Goal: Find specific page/section: Find specific page/section

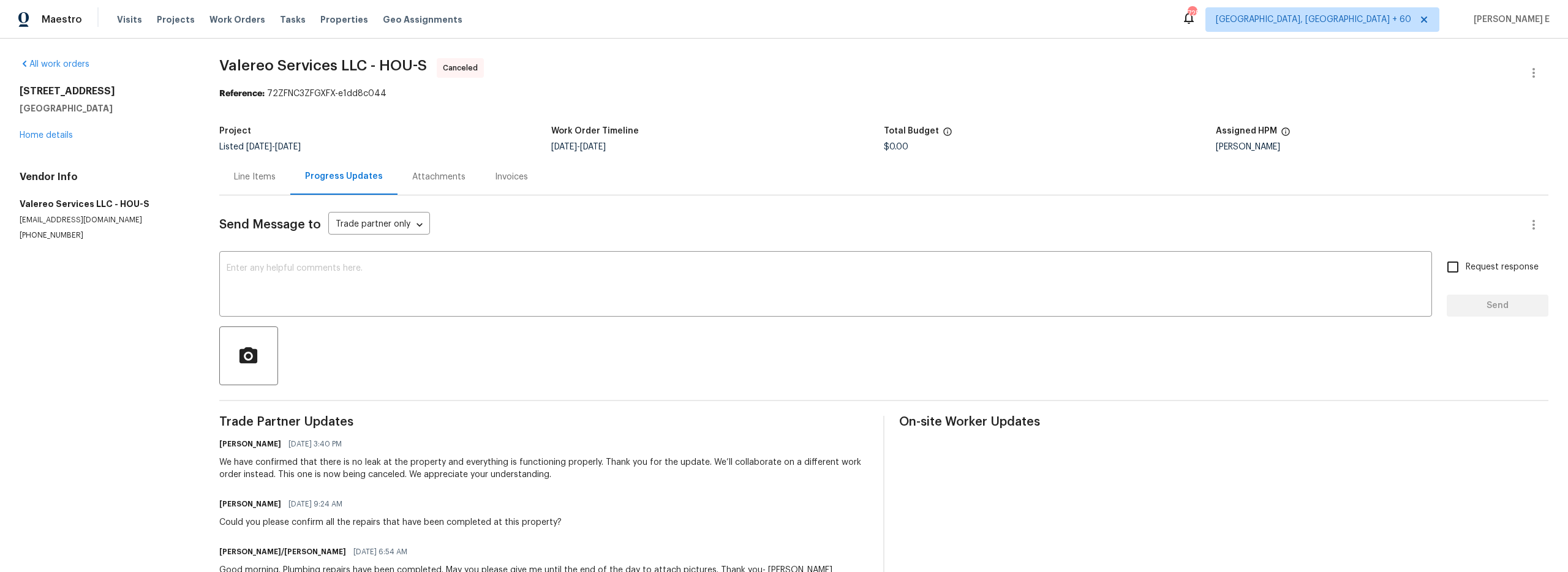
click at [259, 176] on div "Line Items" at bounding box center [255, 177] width 42 height 12
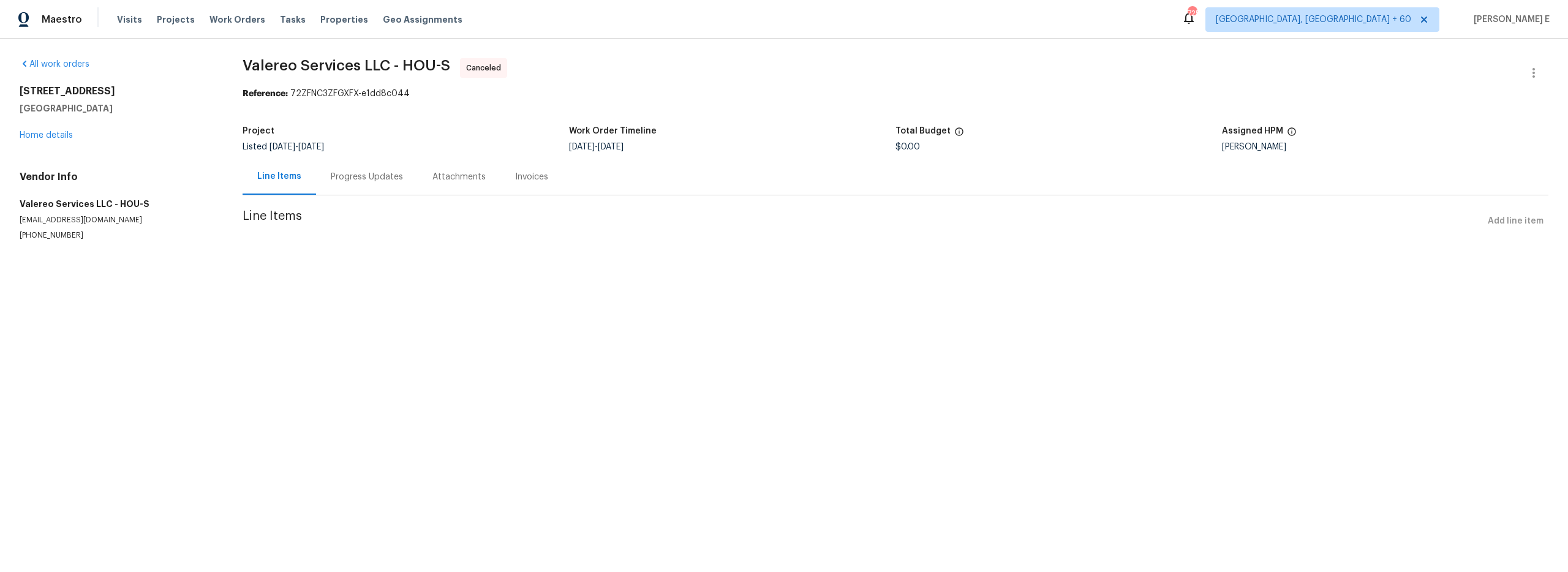
click at [338, 182] on div "Progress Updates" at bounding box center [367, 177] width 72 height 12
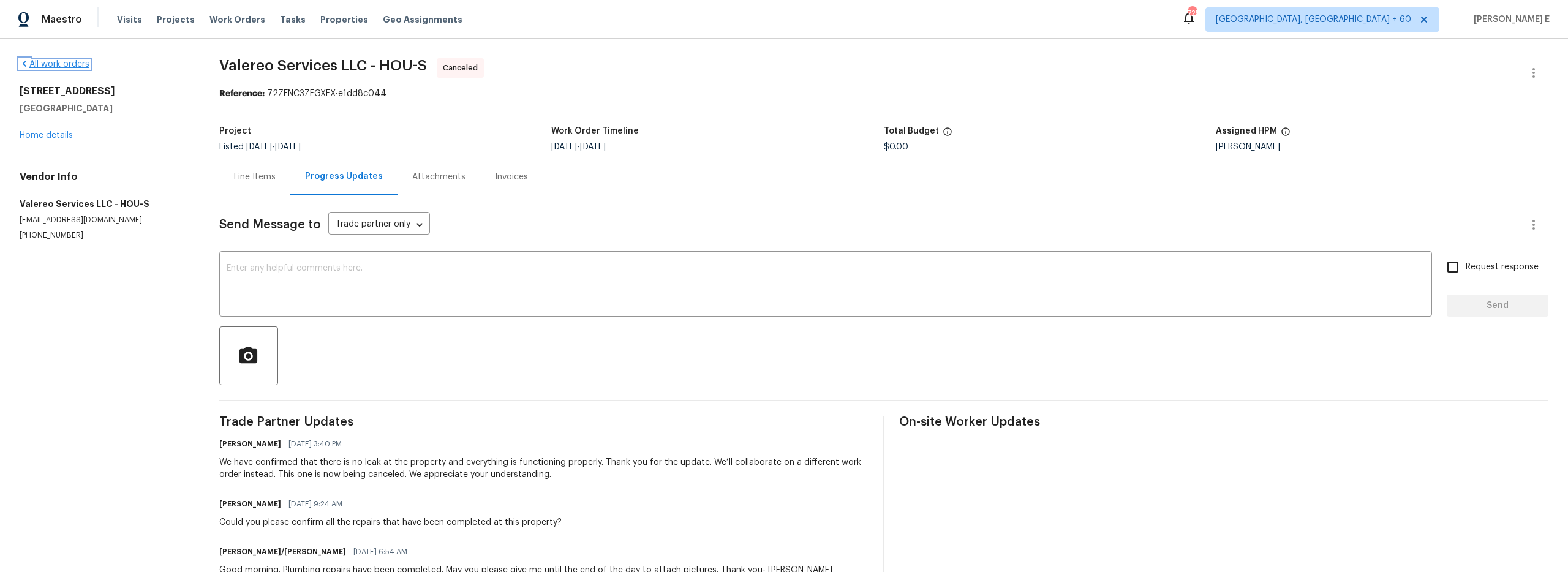
click at [23, 59] on icon at bounding box center [24, 63] width 10 height 10
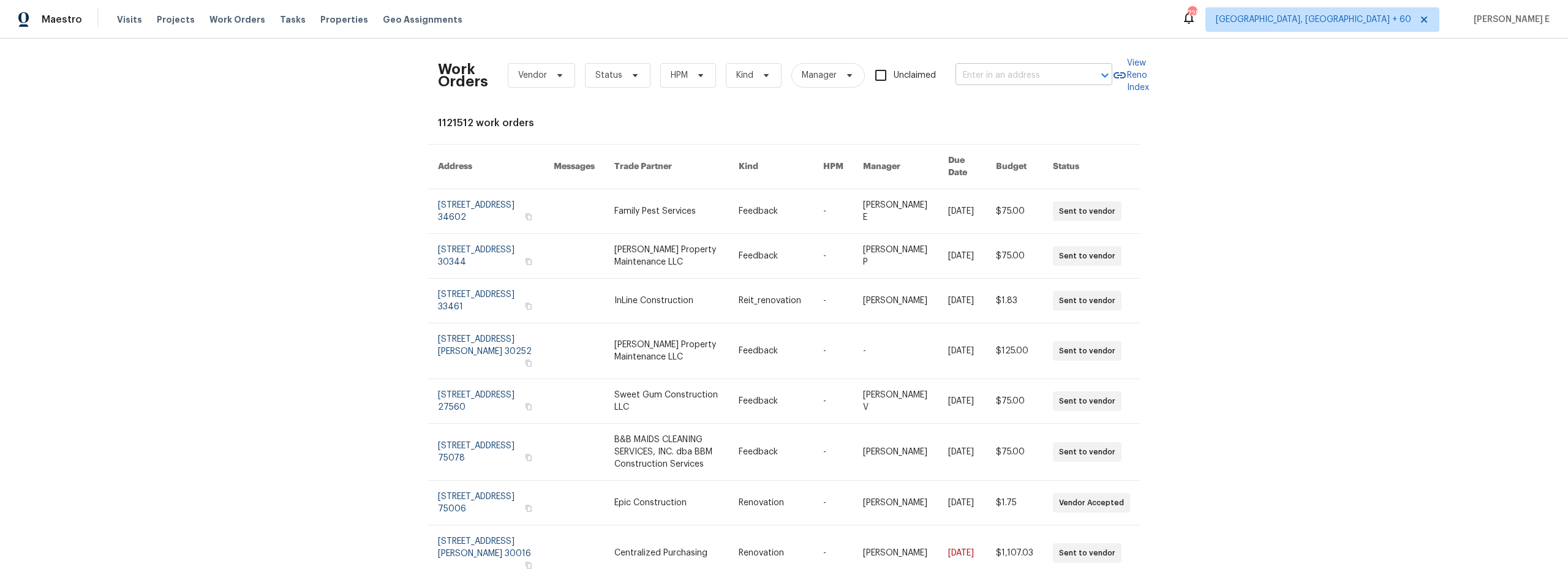
click at [1017, 80] on input "text" at bounding box center [1016, 76] width 122 height 19
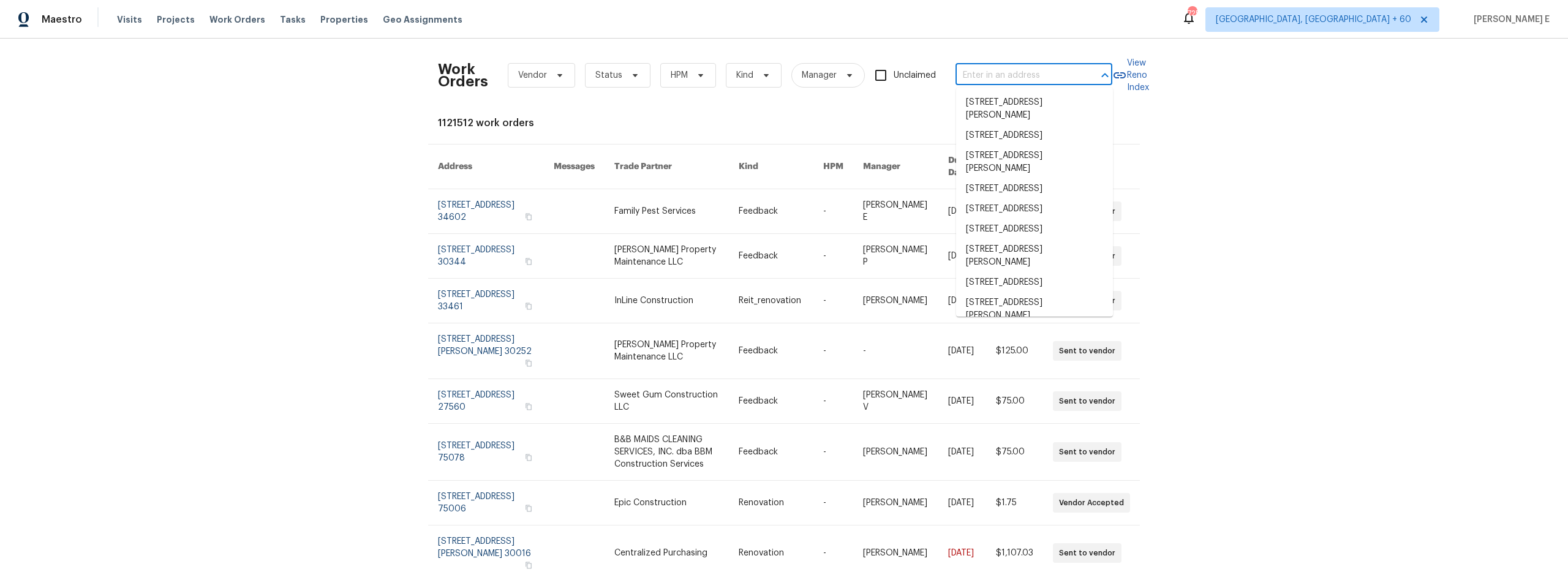
paste input "3217 Fairington Dr, Lithonia, GA 30038"
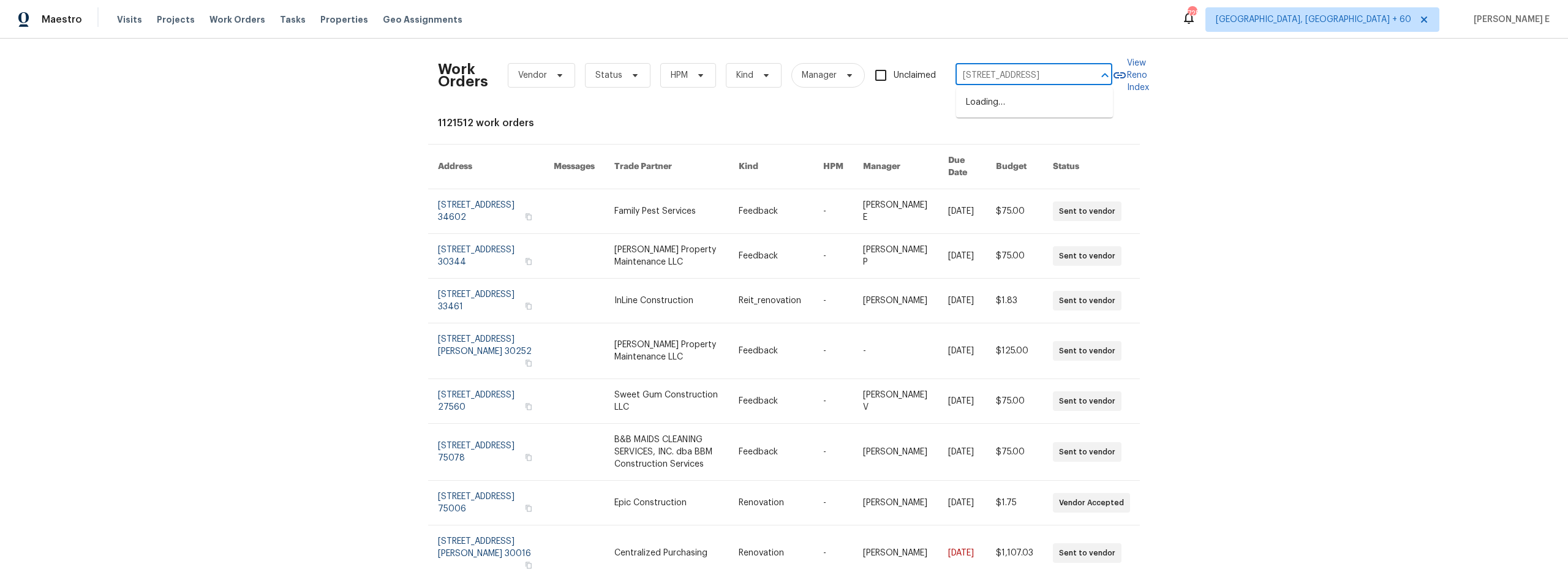
scroll to position [0, 40]
type input "3217 Fairington Dr, Lithonia, GA 30038"
click at [1008, 112] on li "3217 Fairington Dr, Lithonia, GA 30038" at bounding box center [1034, 102] width 156 height 20
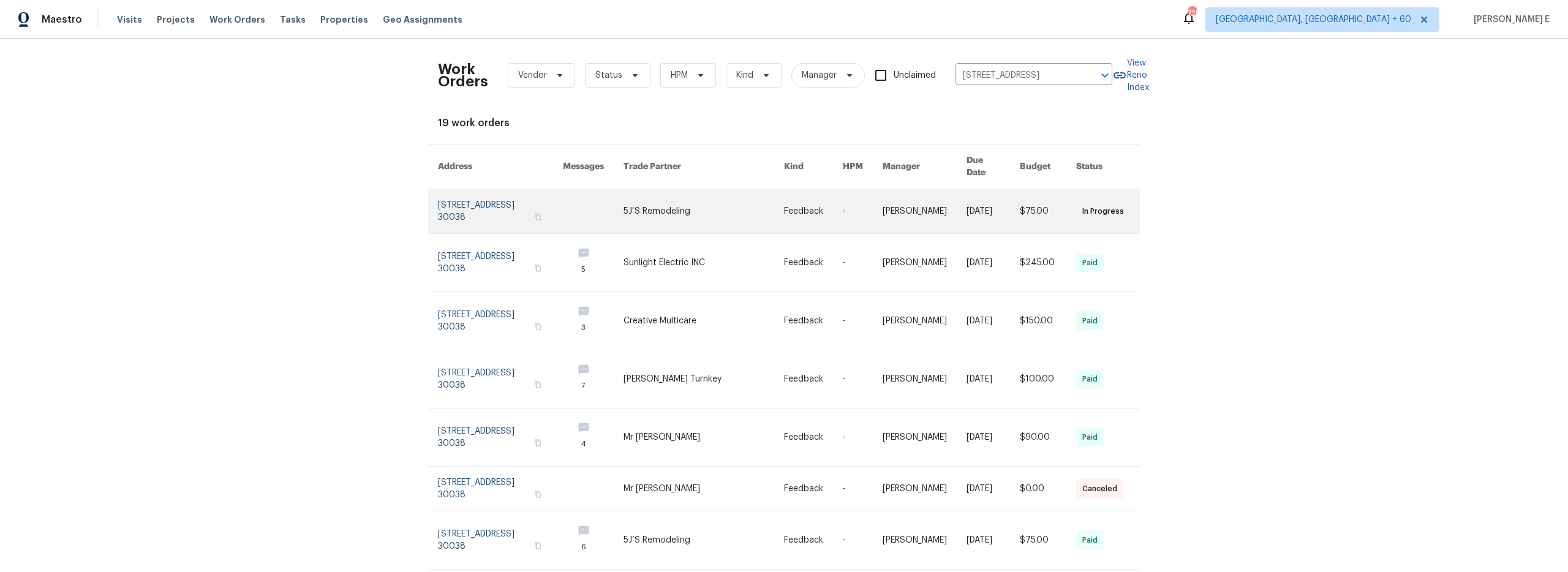
click at [501, 192] on link at bounding box center [500, 211] width 125 height 44
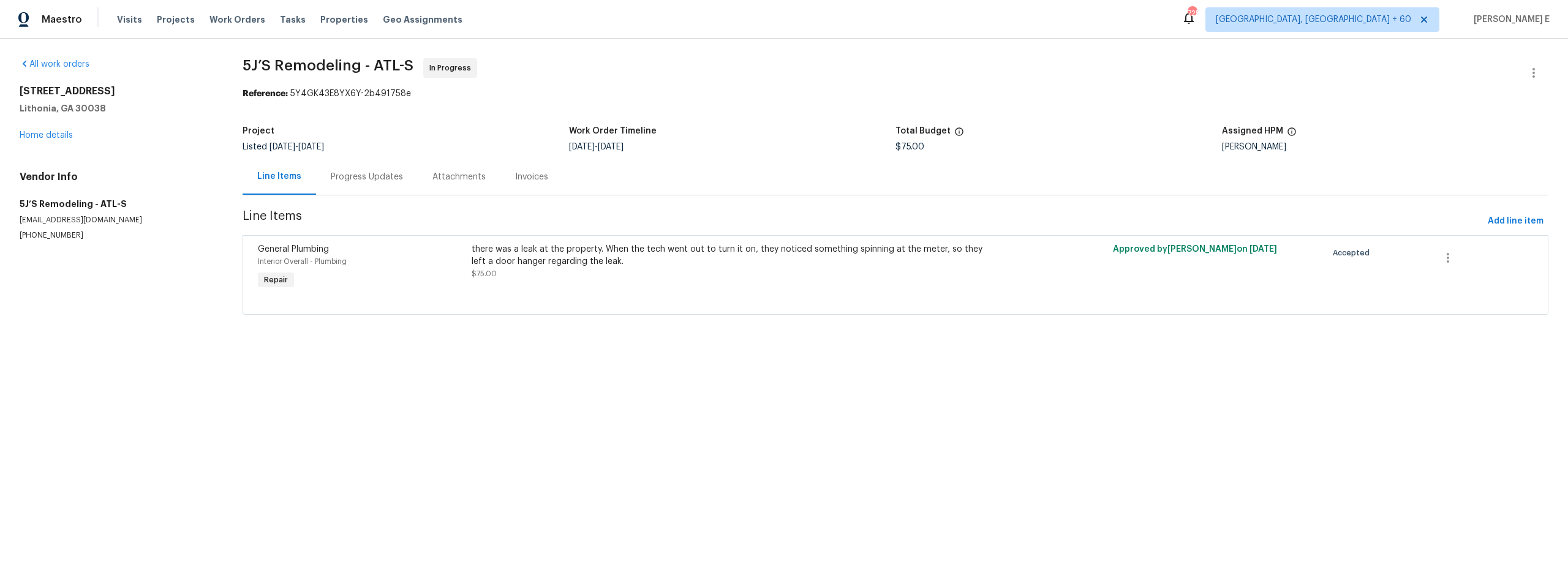
click at [357, 176] on div "Progress Updates" at bounding box center [367, 177] width 72 height 12
